Goal: Transaction & Acquisition: Subscribe to service/newsletter

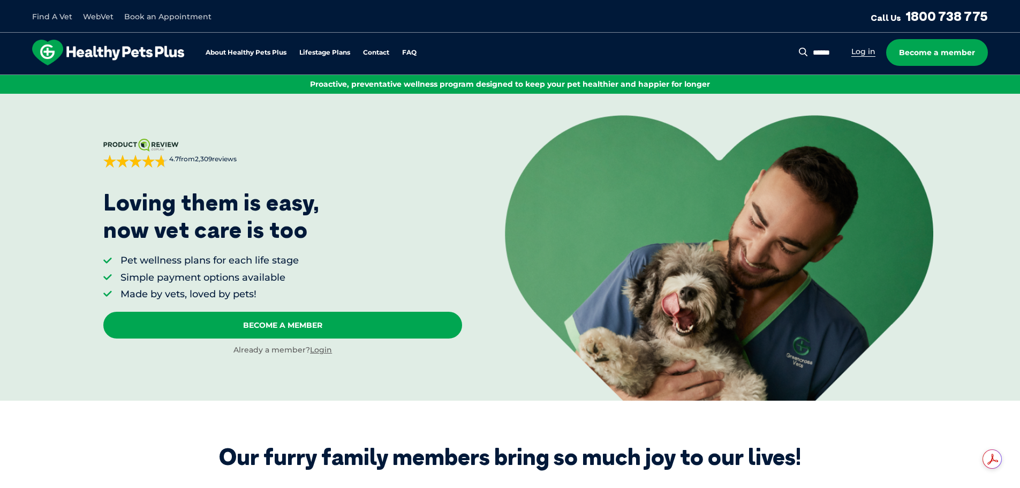
click at [858, 48] on link "Log in" at bounding box center [863, 52] width 24 height 10
click at [323, 350] on link "Login" at bounding box center [321, 350] width 22 height 10
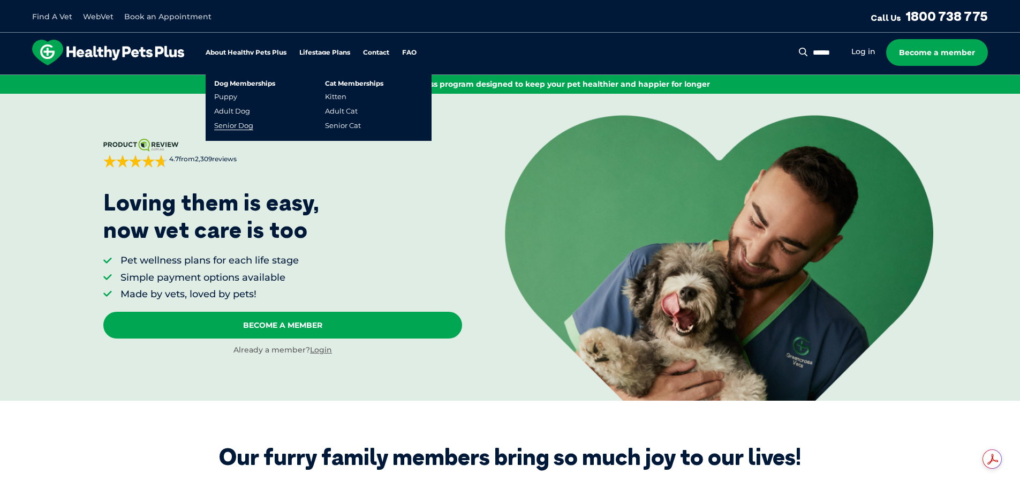
click at [251, 124] on link "Senior Dog" at bounding box center [233, 125] width 39 height 9
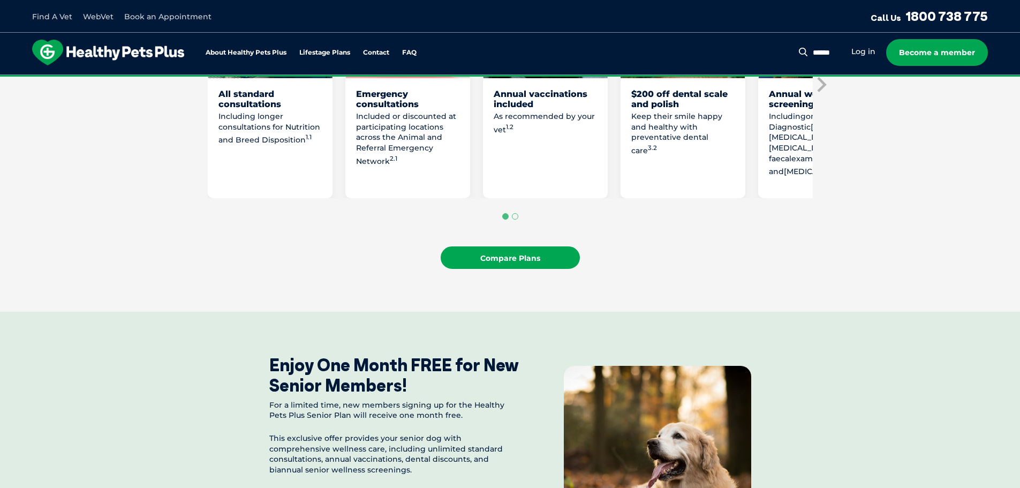
click at [514, 248] on link "Compare Plans" at bounding box center [510, 257] width 139 height 22
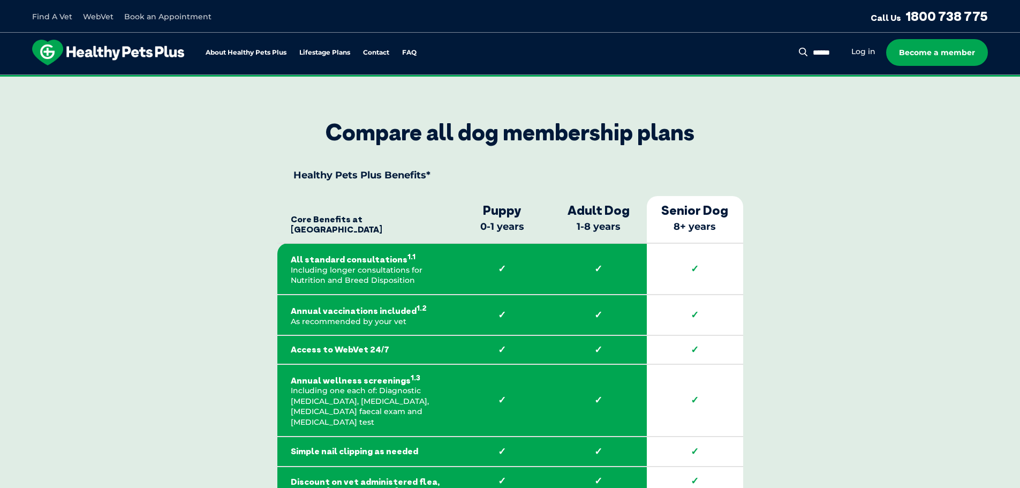
scroll to position [1821, 0]
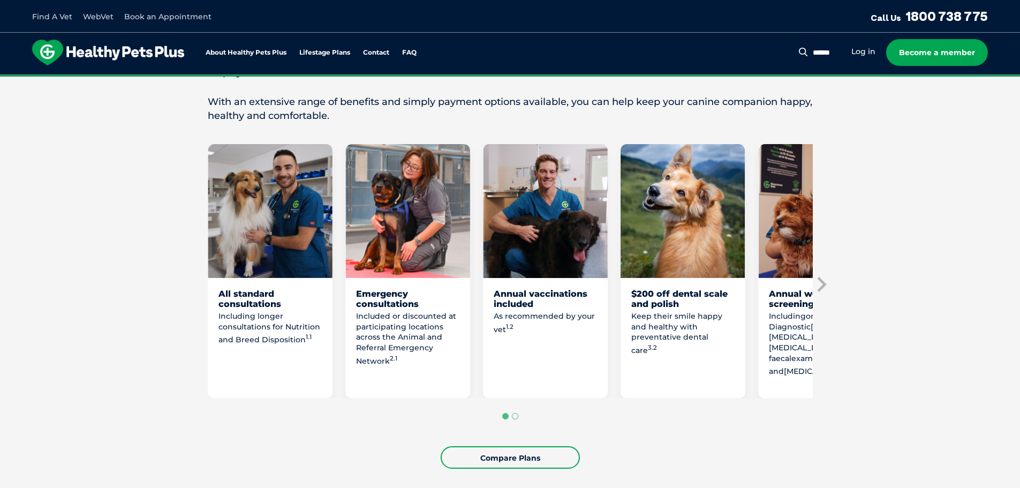
scroll to position [493, 0]
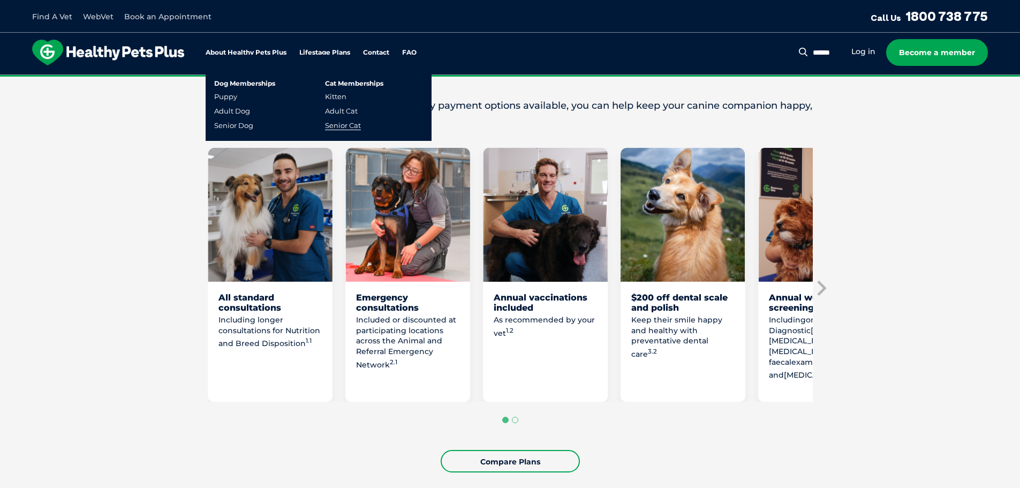
click at [347, 122] on link "Senior Cat" at bounding box center [343, 125] width 36 height 9
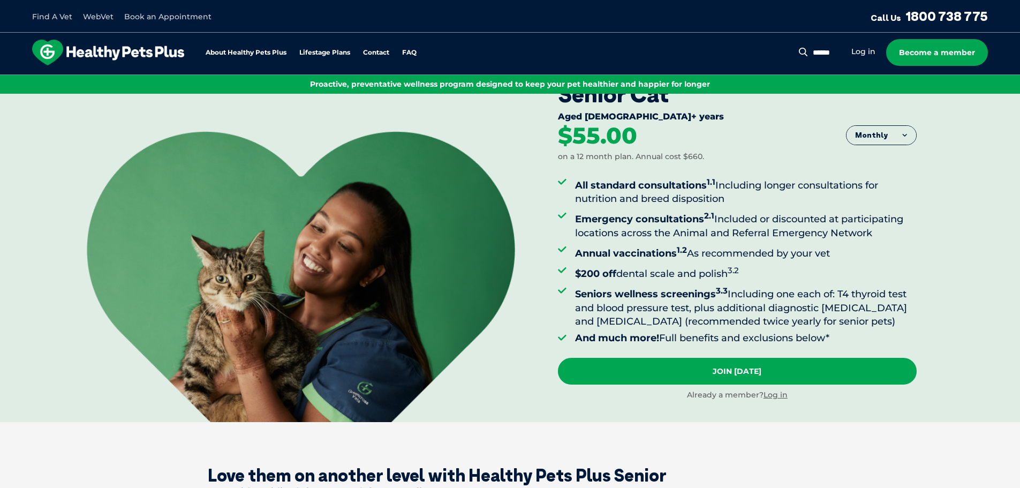
scroll to position [54, 0]
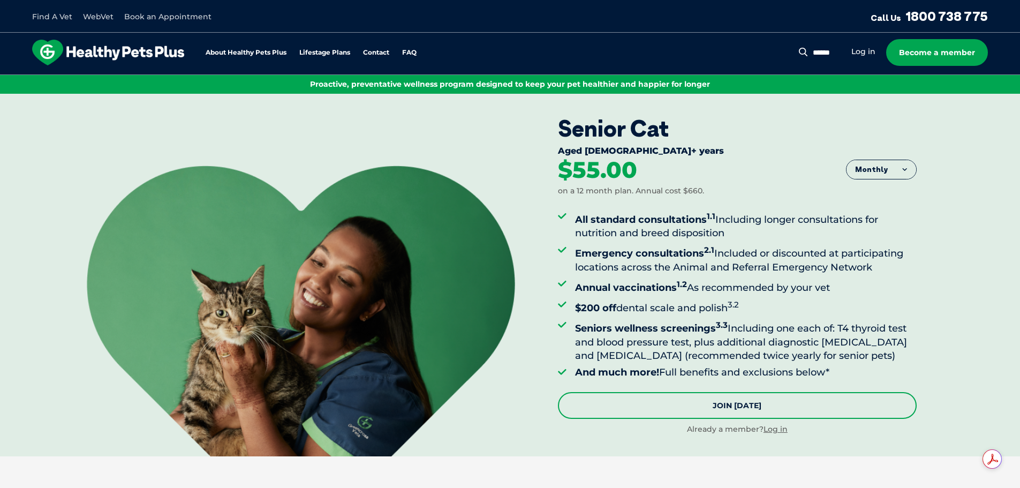
click at [776, 403] on link "Join [DATE]" at bounding box center [737, 405] width 359 height 27
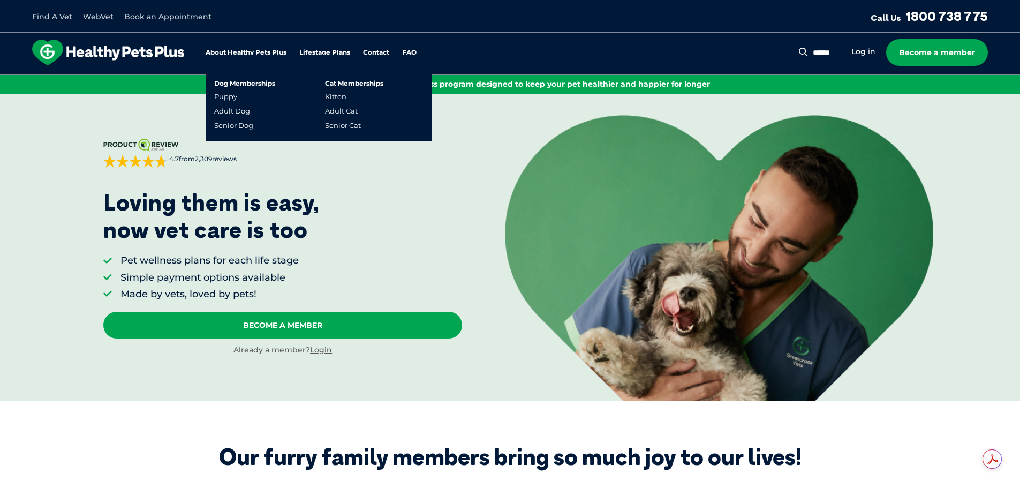
click at [349, 123] on link "Senior Cat" at bounding box center [343, 125] width 36 height 9
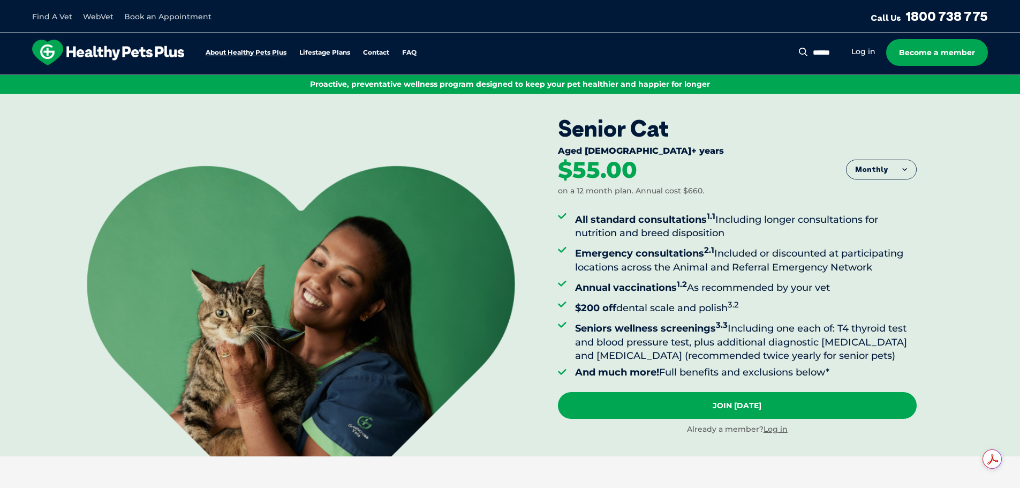
click at [267, 51] on link "About Healthy Pets Plus" at bounding box center [246, 52] width 81 height 7
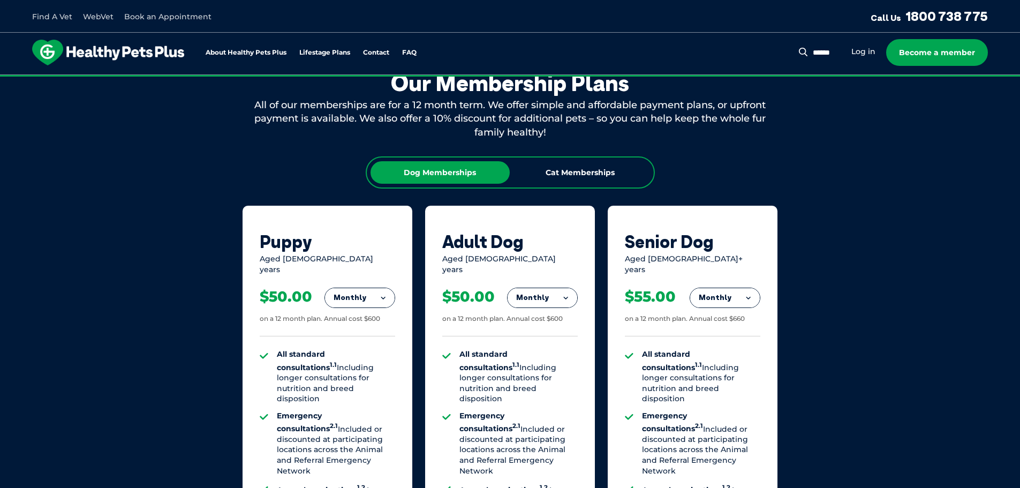
scroll to position [604, 0]
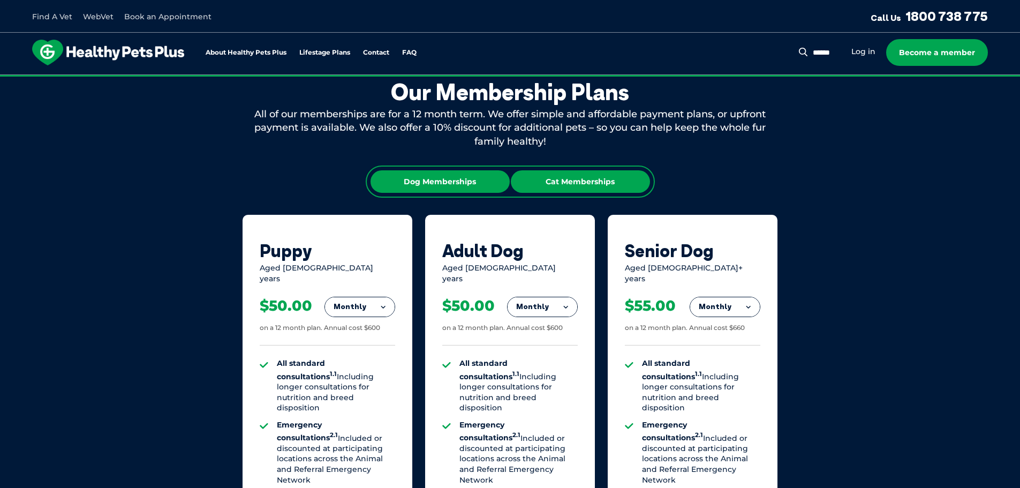
click at [612, 192] on div "Cat Memberships" at bounding box center [580, 181] width 139 height 22
click at [482, 184] on div "Dog Memberships" at bounding box center [440, 181] width 139 height 22
click at [547, 184] on div "Cat Memberships" at bounding box center [580, 181] width 139 height 22
click at [477, 175] on div "Dog Memberships" at bounding box center [440, 181] width 139 height 22
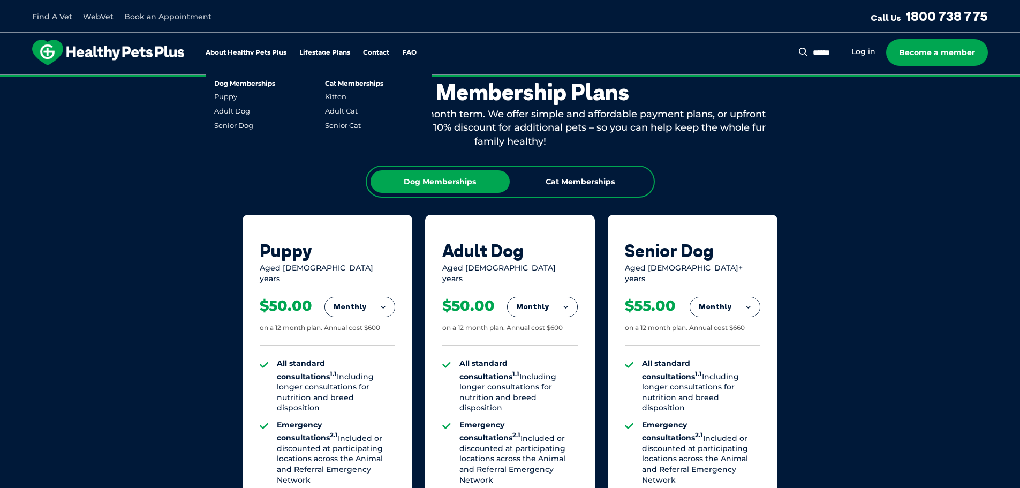
click at [342, 121] on link "Senior Cat" at bounding box center [343, 125] width 36 height 9
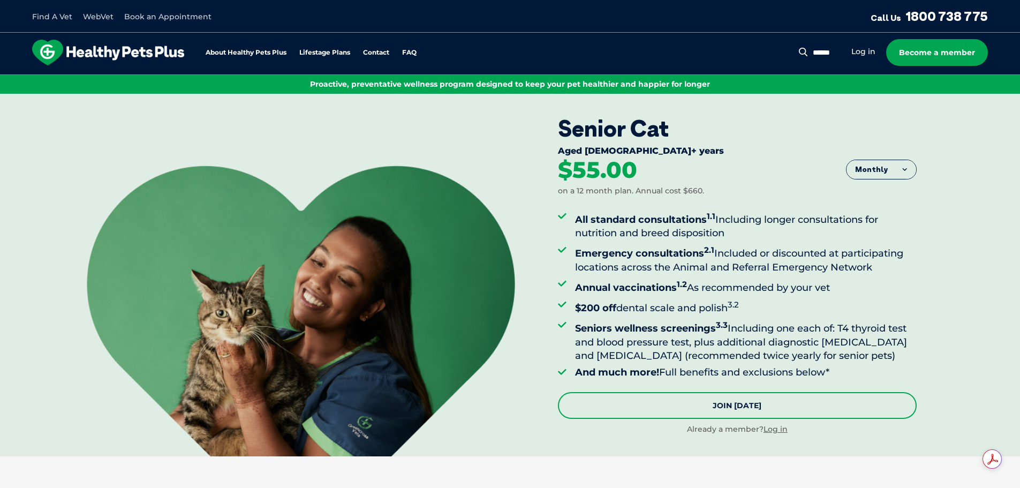
click at [758, 412] on link "Join [DATE]" at bounding box center [737, 405] width 359 height 27
